Goal: Information Seeking & Learning: Learn about a topic

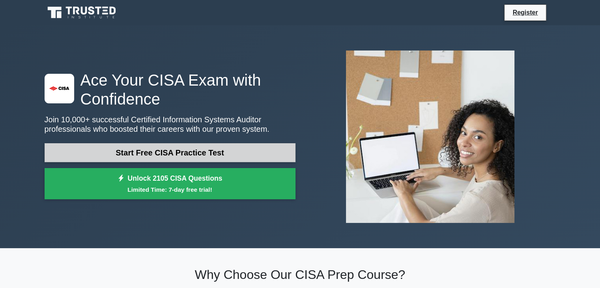
click at [197, 155] on link "Start Free CISA Practice Test" at bounding box center [170, 152] width 251 height 19
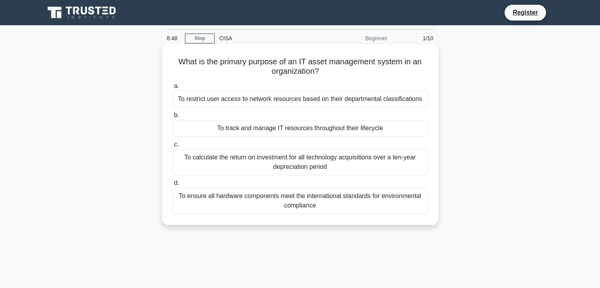
click at [275, 133] on div "To track and manage IT resources throughout their lifecycle" at bounding box center [300, 128] width 256 height 17
click at [172, 118] on input "b. To track and manage IT resources throughout their lifecycle" at bounding box center [172, 115] width 0 height 5
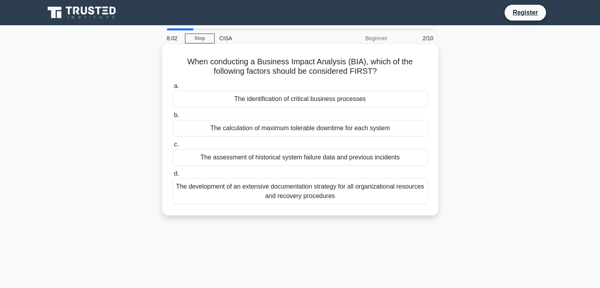
click at [303, 101] on div "The identification of critical business processes" at bounding box center [300, 99] width 256 height 17
click at [172, 89] on input "a. The identification of critical business processes" at bounding box center [172, 86] width 0 height 5
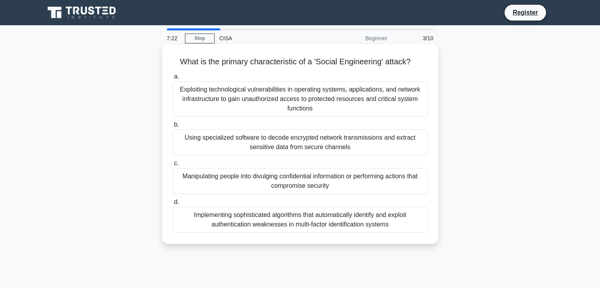
click at [369, 192] on div "Manipulating people into divulging confidential information or performing actio…" at bounding box center [300, 181] width 256 height 26
click at [172, 166] on input "c. Manipulating people into divulging confidential information or performing ac…" at bounding box center [172, 163] width 0 height 5
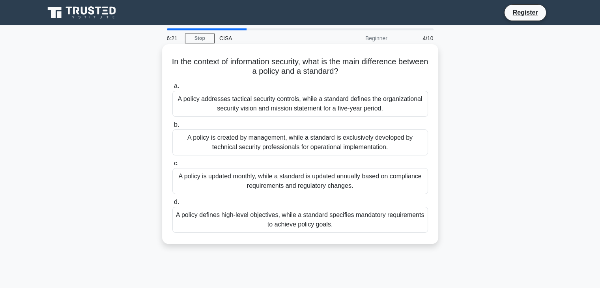
click at [282, 224] on div "A policy defines high-level objectives, while a standard specifies mandatory re…" at bounding box center [300, 220] width 256 height 26
click at [172, 205] on input "d. A policy defines high-level objectives, while a standard specifies mandatory…" at bounding box center [172, 202] width 0 height 5
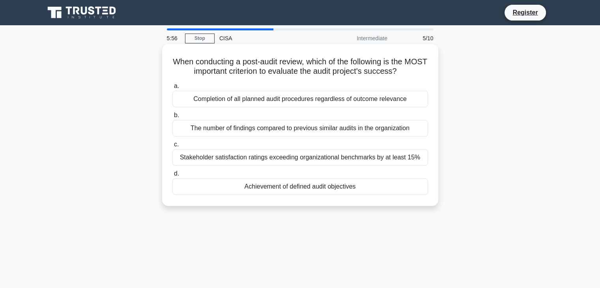
click at [316, 189] on div "Achievement of defined audit objectives" at bounding box center [300, 186] width 256 height 17
click at [172, 176] on input "d. Achievement of defined audit objectives" at bounding box center [172, 173] width 0 height 5
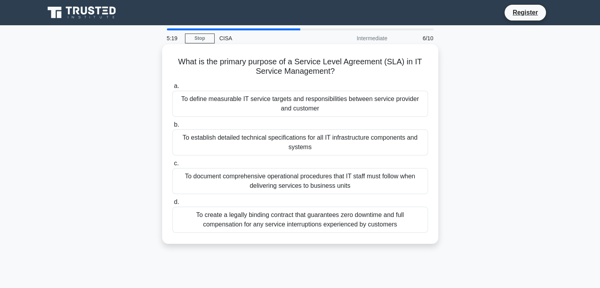
click at [312, 109] on div "To define measurable IT service targets and responsibilities between service pr…" at bounding box center [300, 104] width 256 height 26
click at [172, 89] on input "a. To define measurable IT service targets and responsibilities between service…" at bounding box center [172, 86] width 0 height 5
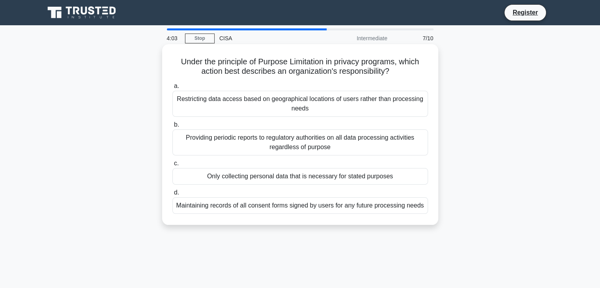
click at [262, 211] on div "Maintaining records of all consent forms signed by users for any future process…" at bounding box center [300, 205] width 256 height 17
click at [172, 195] on input "d. Maintaining records of all consent forms signed by users for any future proc…" at bounding box center [172, 192] width 0 height 5
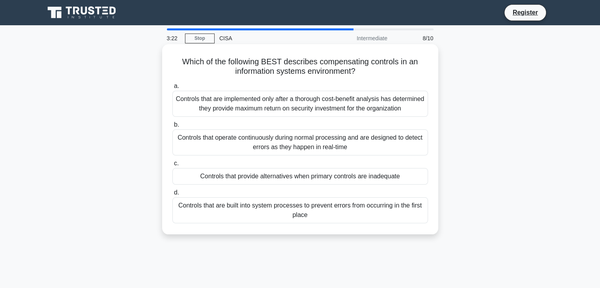
click at [252, 217] on div "Controls that are built into system processes to prevent errors from occurring …" at bounding box center [300, 210] width 256 height 26
click at [172, 195] on input "d. Controls that are built into system processes to prevent errors from occurri…" at bounding box center [172, 192] width 0 height 5
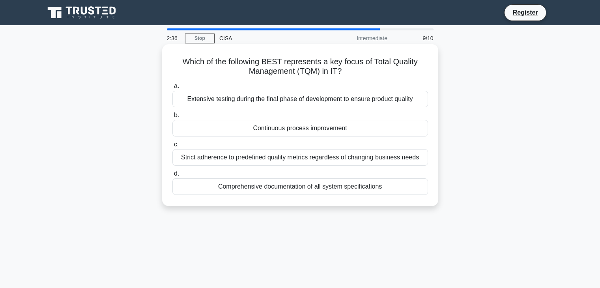
click at [355, 134] on div "Continuous process improvement" at bounding box center [300, 128] width 256 height 17
click at [172, 118] on input "b. Continuous process improvement" at bounding box center [172, 115] width 0 height 5
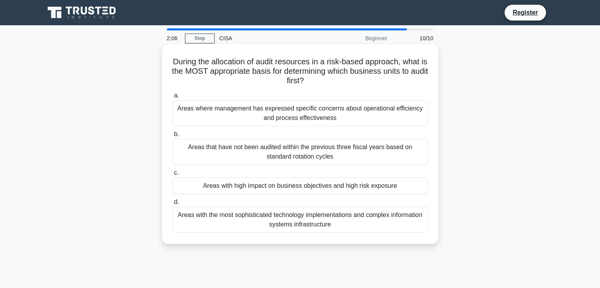
click at [371, 186] on div "Areas with high impact on business objectives and high risk exposure" at bounding box center [300, 186] width 256 height 17
click at [172, 176] on input "c. Areas with high impact on business objectives and high risk exposure" at bounding box center [172, 172] width 0 height 5
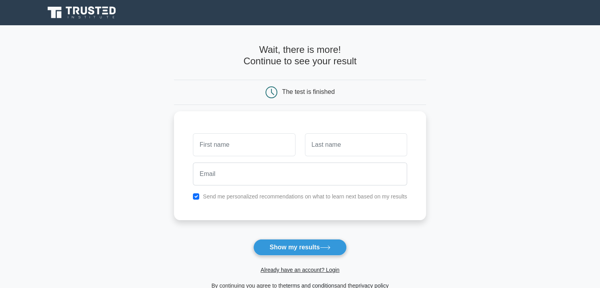
type input "J"
type input "[PERSON_NAME]"
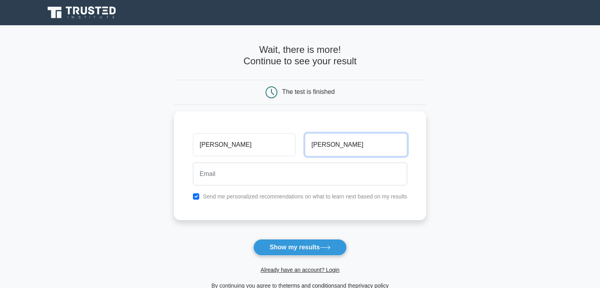
type input "[PERSON_NAME]"
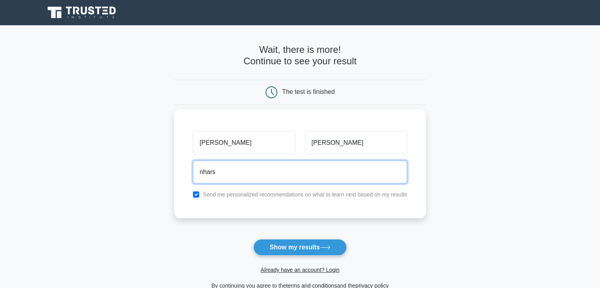
type input "[EMAIL_ADDRESS][DOMAIN_NAME]"
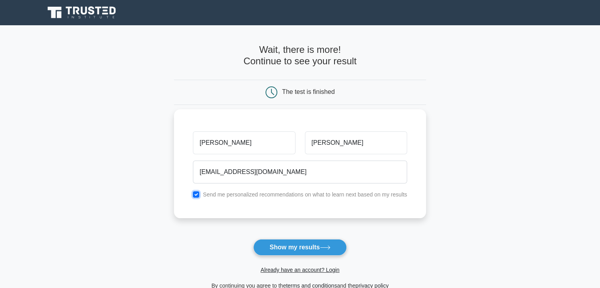
click at [197, 196] on input "checkbox" at bounding box center [196, 194] width 6 height 6
checkbox input "false"
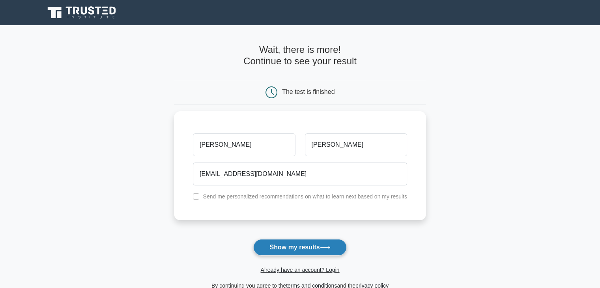
click at [309, 251] on button "Show my results" at bounding box center [299, 247] width 93 height 17
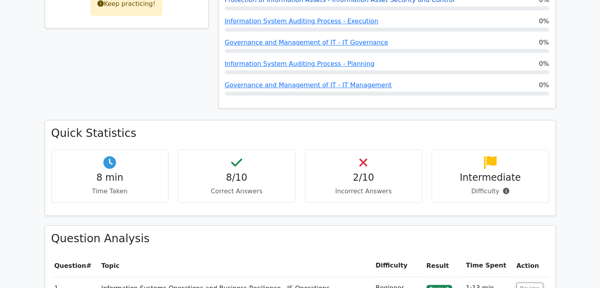
scroll to position [440, 0]
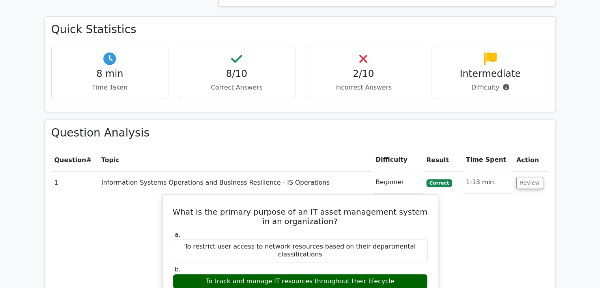
click at [478, 171] on td "1:13 min." at bounding box center [488, 182] width 50 height 22
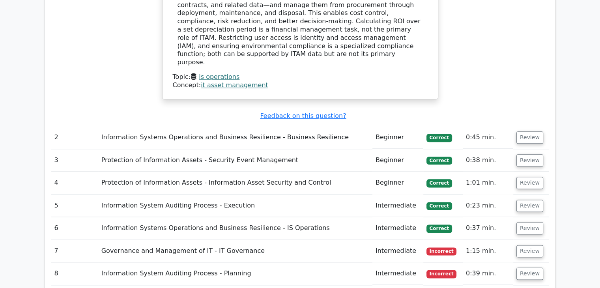
scroll to position [955, 0]
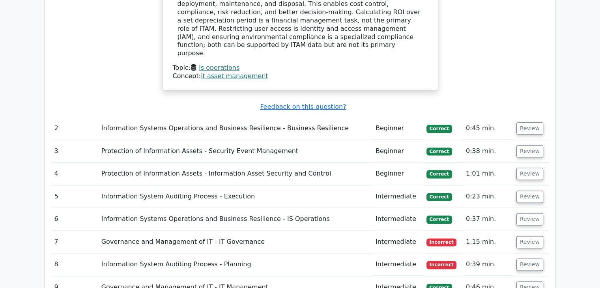
click at [207, 117] on td "Information Systems Operations and Business Resilience - Business Resilience" at bounding box center [235, 128] width 274 height 22
click at [521, 122] on button "Review" at bounding box center [529, 128] width 27 height 12
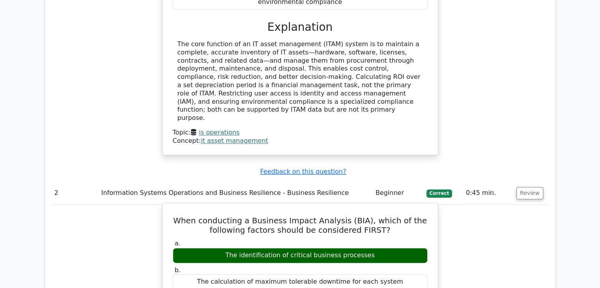
scroll to position [895, 0]
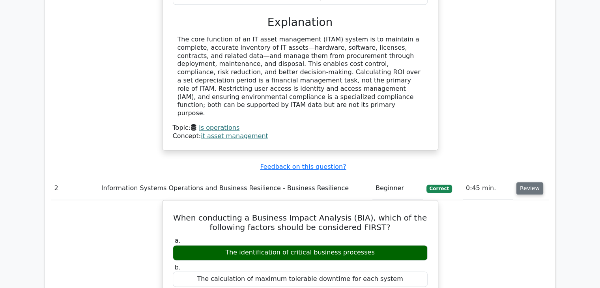
click at [522, 182] on button "Review" at bounding box center [529, 188] width 27 height 12
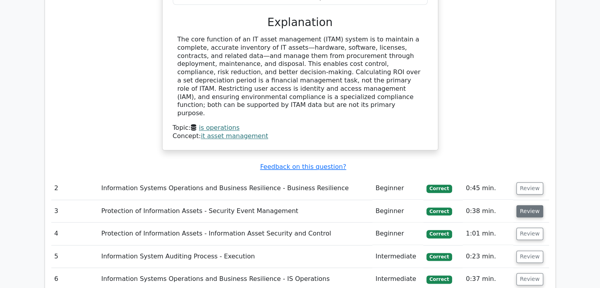
click at [522, 205] on button "Review" at bounding box center [529, 211] width 27 height 12
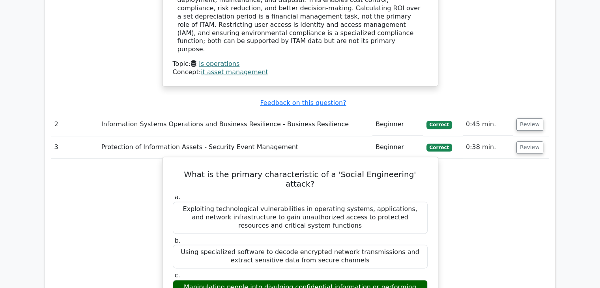
scroll to position [954, 0]
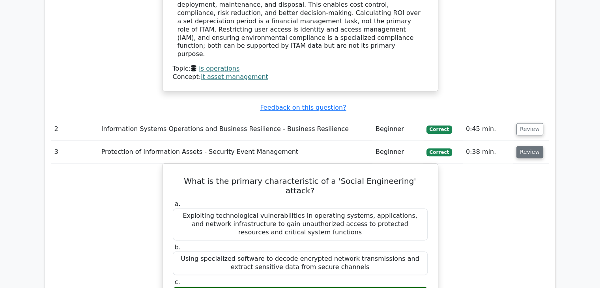
click at [527, 146] on button "Review" at bounding box center [529, 152] width 27 height 12
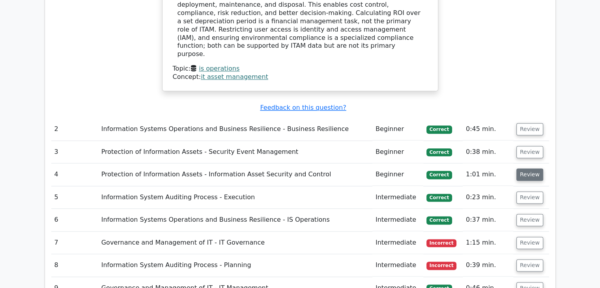
click at [526, 168] on button "Review" at bounding box center [529, 174] width 27 height 12
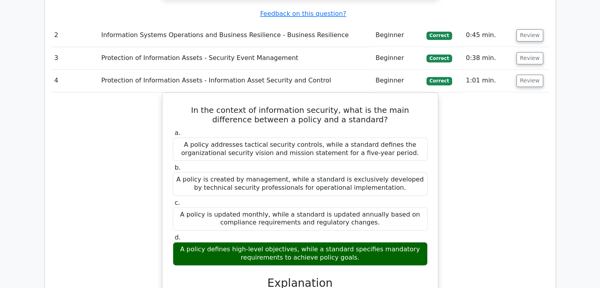
scroll to position [1044, 0]
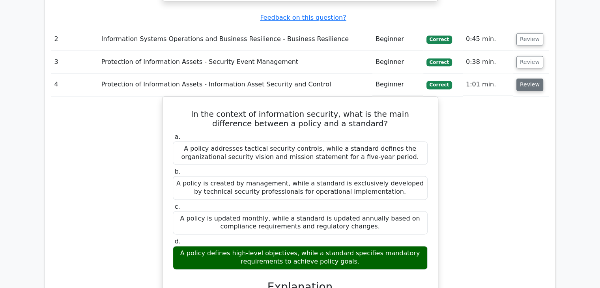
click at [521, 79] on button "Review" at bounding box center [529, 85] width 27 height 12
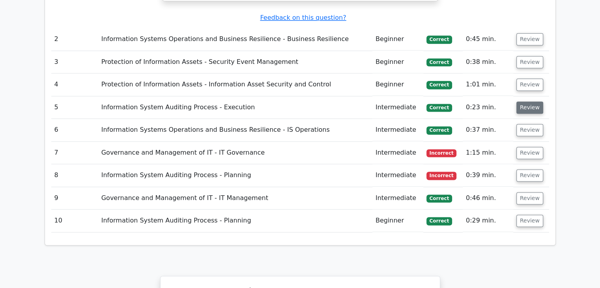
click at [532, 101] on button "Review" at bounding box center [529, 107] width 27 height 12
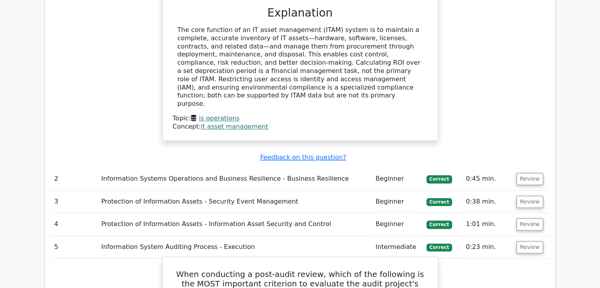
scroll to position [904, 0]
